Goal: Check status: Check status

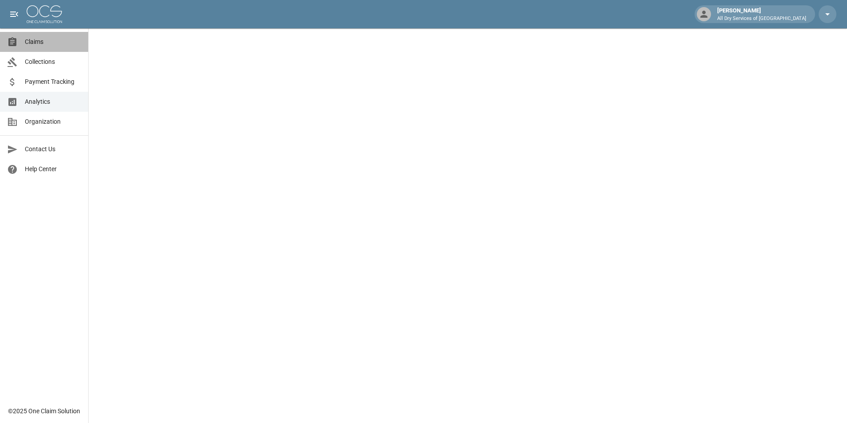
click at [36, 43] on span "Claims" at bounding box center [53, 41] width 56 height 9
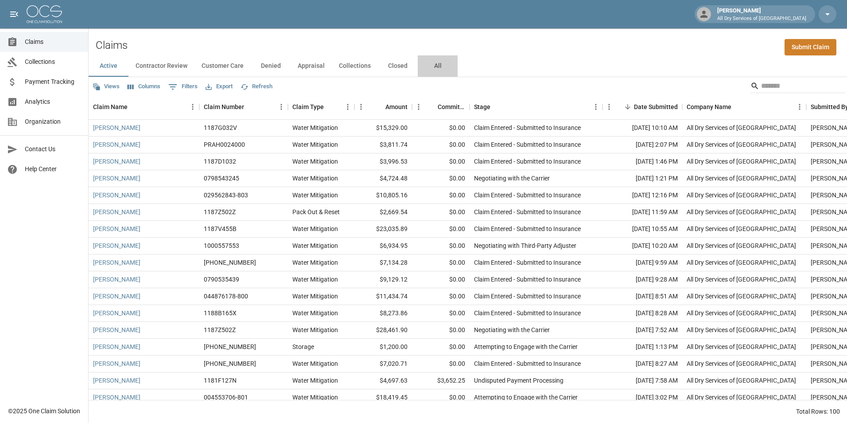
click at [436, 63] on button "All" at bounding box center [438, 65] width 40 height 21
click at [783, 82] on input "Search" at bounding box center [796, 86] width 71 height 14
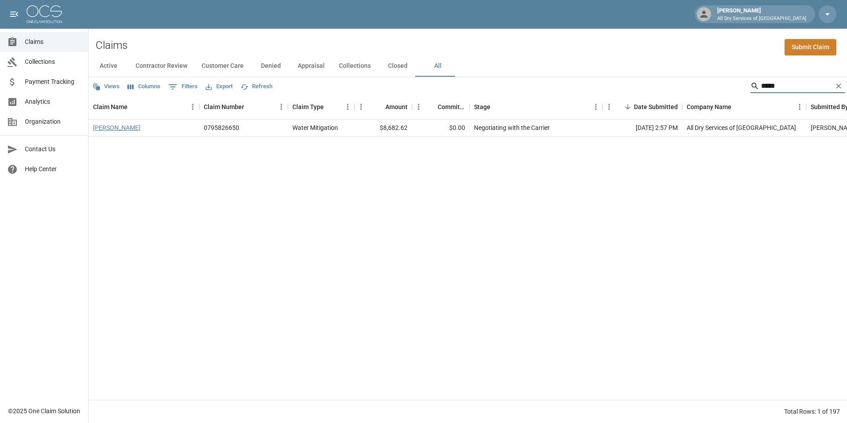
type input "*****"
click at [109, 128] on link "[PERSON_NAME]" at bounding box center [116, 127] width 47 height 9
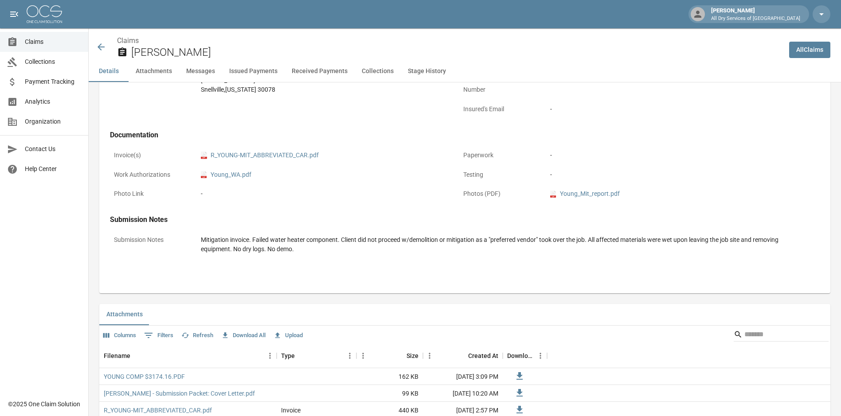
scroll to position [310, 0]
click at [295, 156] on link "pdf R_YOUNG-MIT_ABBREVIATED_CAR.pdf" at bounding box center [260, 154] width 118 height 9
click at [33, 40] on span "Claims" at bounding box center [53, 41] width 56 height 9
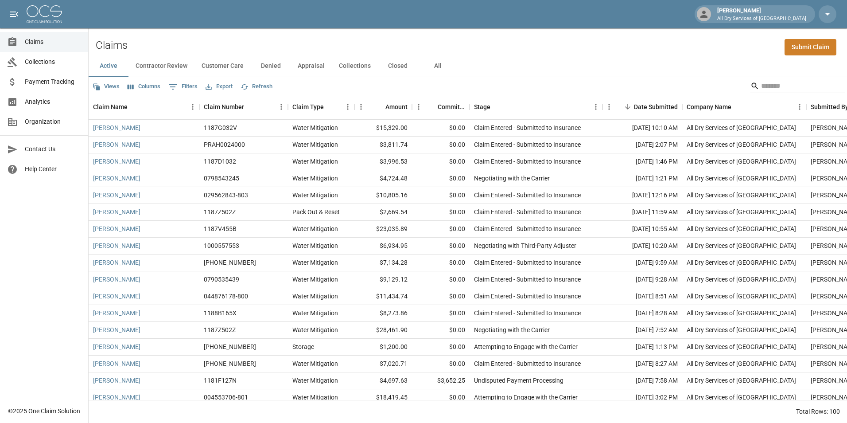
click at [434, 62] on button "All" at bounding box center [438, 65] width 40 height 21
